Goal: Information Seeking & Learning: Learn about a topic

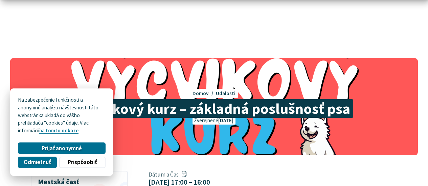
scroll to position [192, 3]
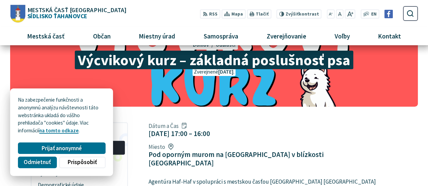
scroll to position [0, 3]
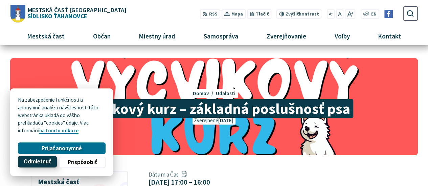
click at [34, 159] on span "Odmietnuť" at bounding box center [37, 162] width 27 height 7
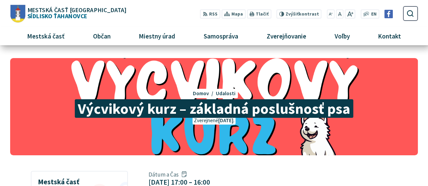
scroll to position [0, 0]
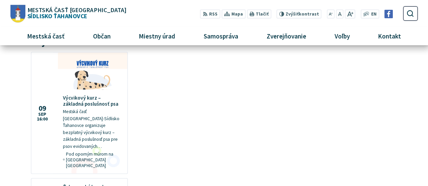
scroll to position [609, 0]
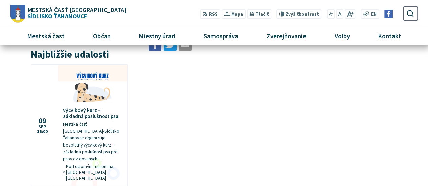
click at [208, 158] on main "Dátum a Čas [DATE] 16:00 – [DATE] 18:00 Miesto Pod oporným múrom na [GEOGRAPHIC…" at bounding box center [283, 37] width 290 height 950
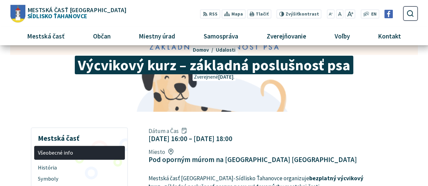
scroll to position [0, 0]
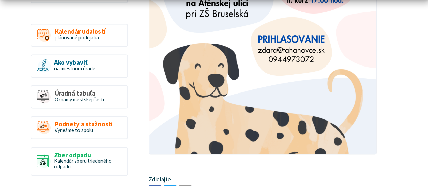
scroll to position [462, 0]
